Goal: Information Seeking & Learning: Find contact information

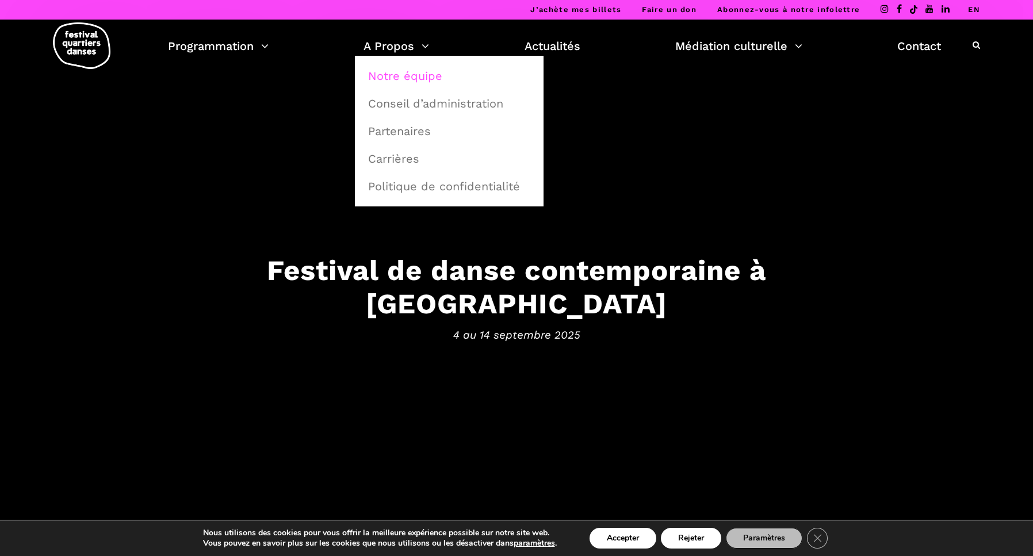
click at [411, 76] on link "Notre équipe" at bounding box center [449, 76] width 176 height 26
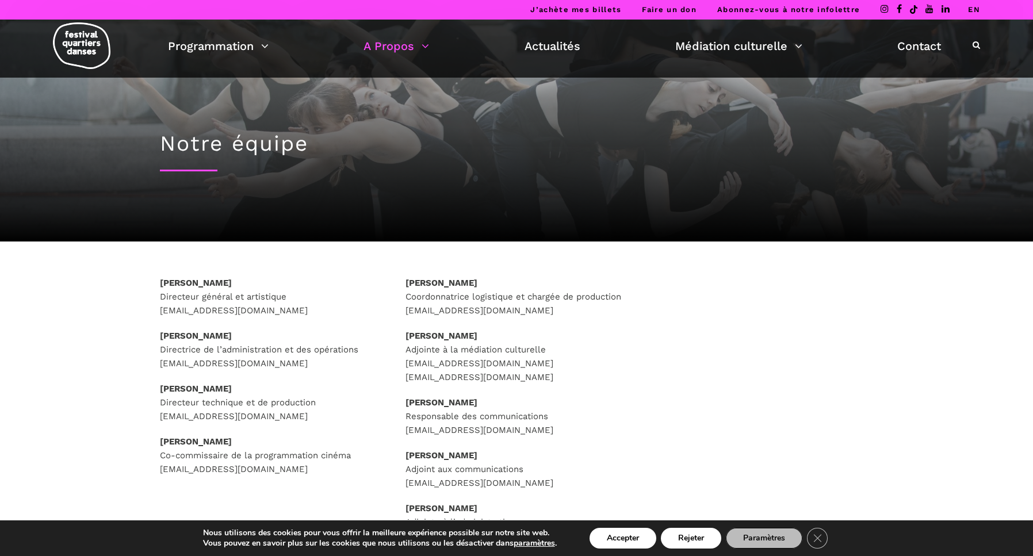
drag, startPoint x: 148, startPoint y: 307, endPoint x: 293, endPoint y: 309, distance: 144.4
click at [293, 309] on div "Rafik Hubert Sabbagh Directeur général et artistique direction@quartiersdanses.…" at bounding box center [271, 390] width 246 height 229
copy p "direction@quartiersdanses.com"
click at [213, 281] on strong "Rafik Hubert Sabbagh" at bounding box center [196, 283] width 72 height 10
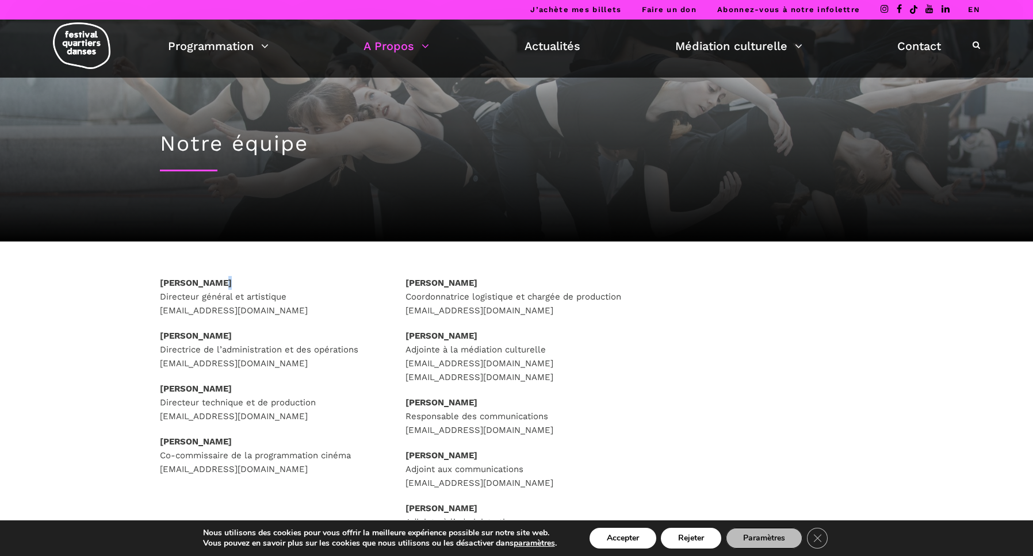
drag, startPoint x: 277, startPoint y: 281, endPoint x: 143, endPoint y: 270, distance: 134.5
click at [137, 282] on div "Rafik Hubert Sabbagh Directeur général et artistique direction@quartiersdanses.…" at bounding box center [516, 424] width 759 height 296
copy strong "Rafik Hubert Sabbagh"
